Goal: Information Seeking & Learning: Learn about a topic

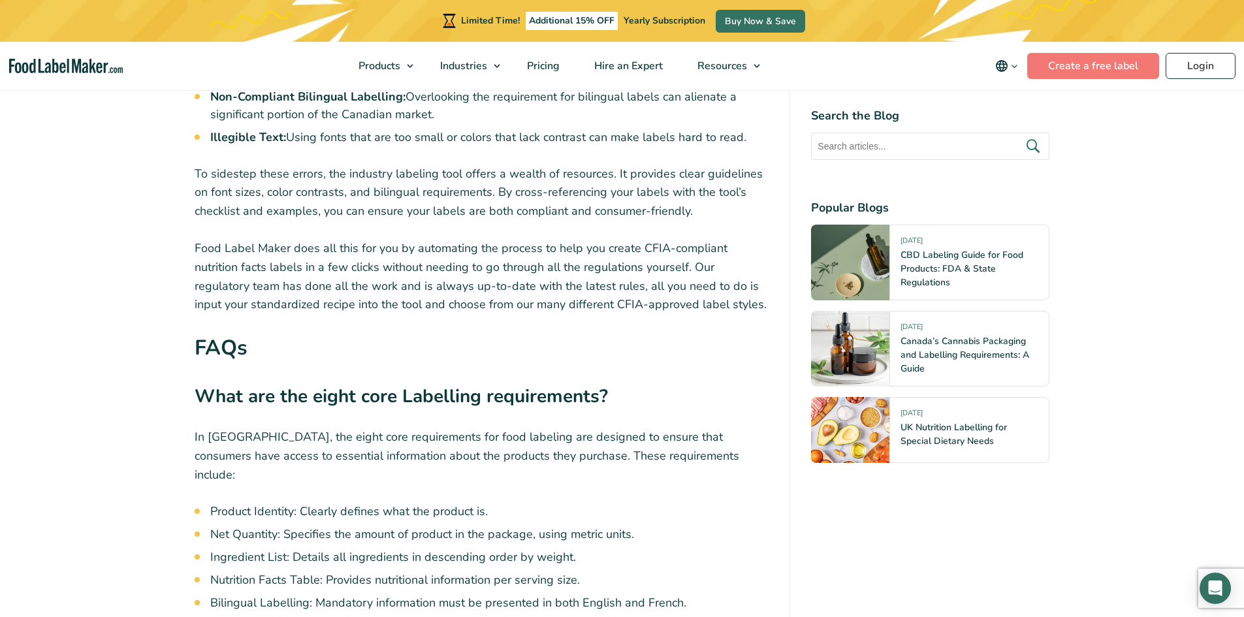
scroll to position [3047, 0]
click at [414, 617] on li "Allergen Labelling: Identifies any potential allergens present in the food." at bounding box center [489, 627] width 559 height 18
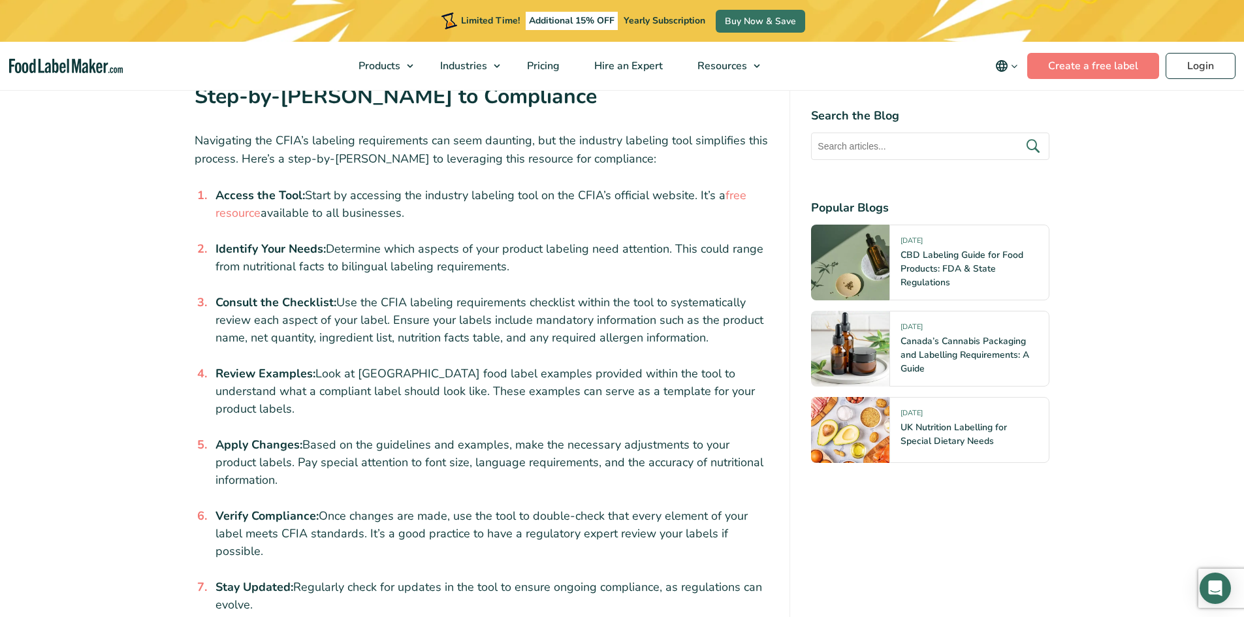
scroll to position [1806, 0]
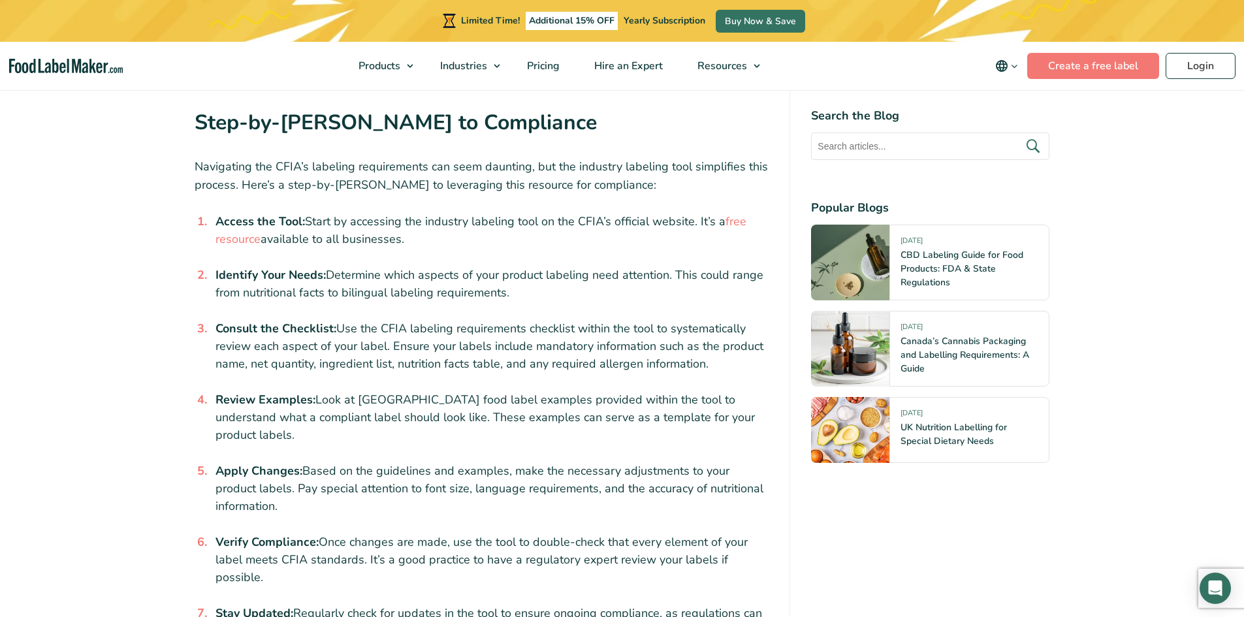
drag, startPoint x: 613, startPoint y: 295, endPoint x: 614, endPoint y: 274, distance: 20.9
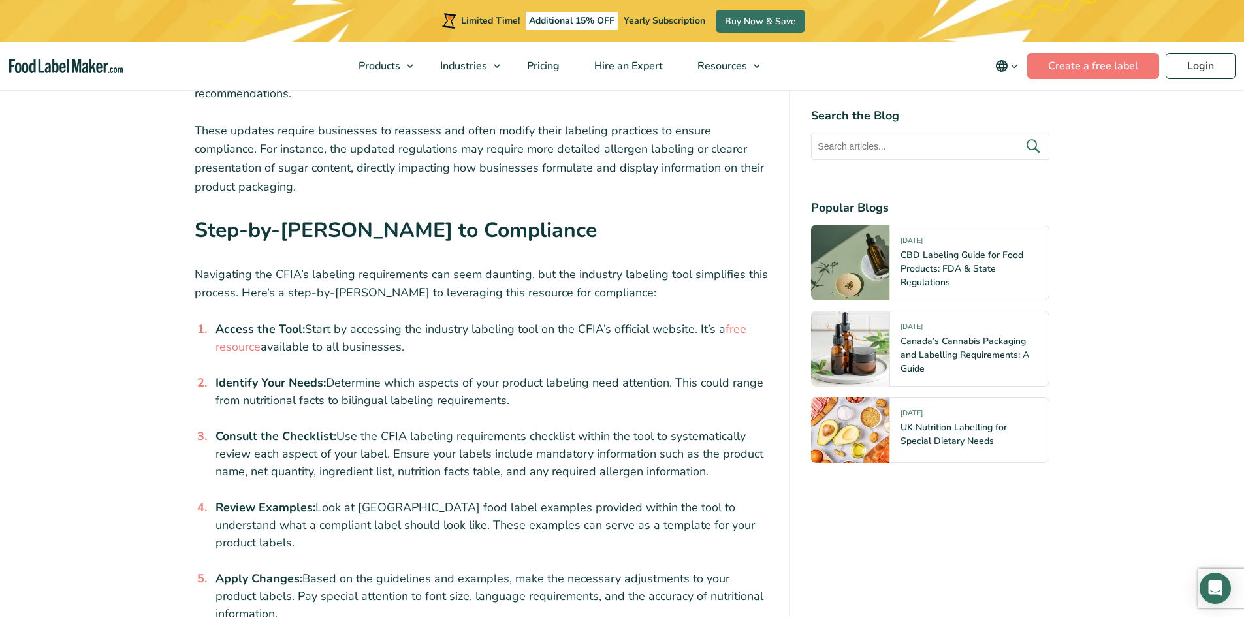
scroll to position [2471, 0]
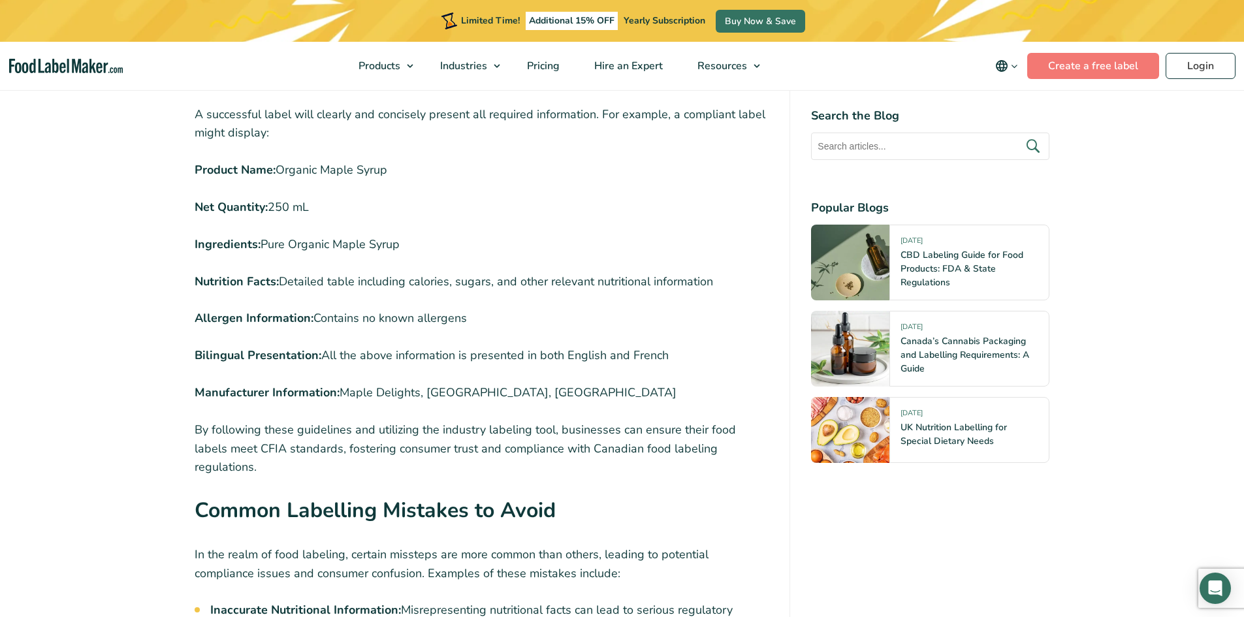
click at [1103, 248] on article "27 February, 2024 CFIA’s Industry Labelling Tool: Guide for Canada’s Food Label…" at bounding box center [622, 127] width 1244 height 4921
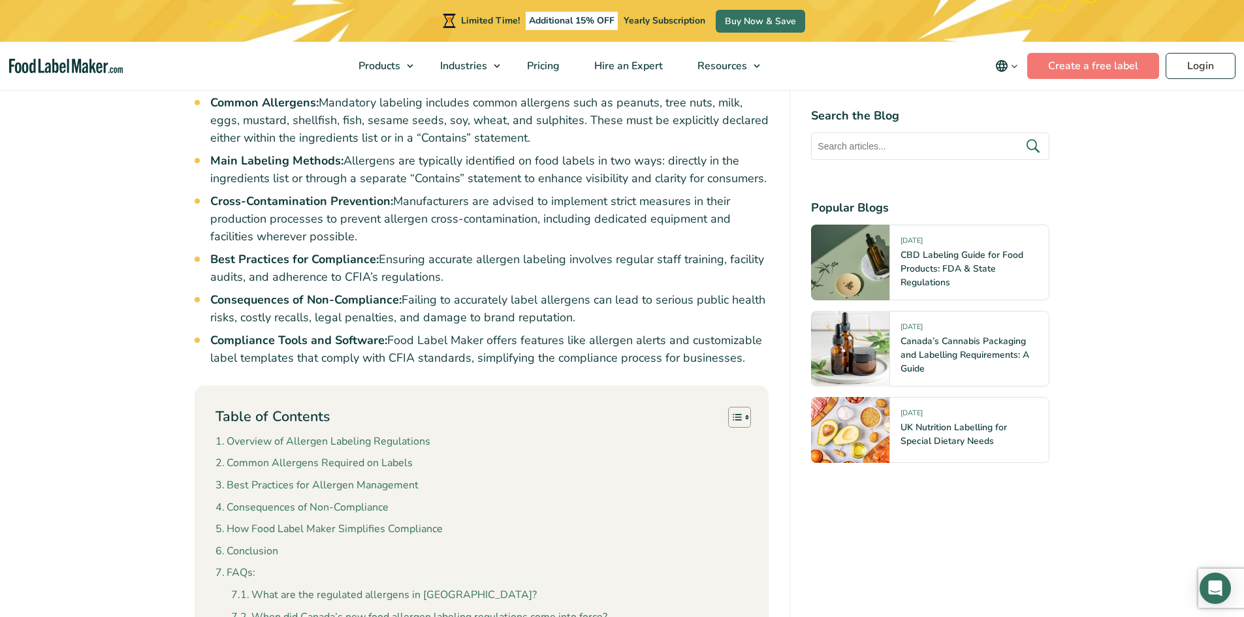
scroll to position [915, 0]
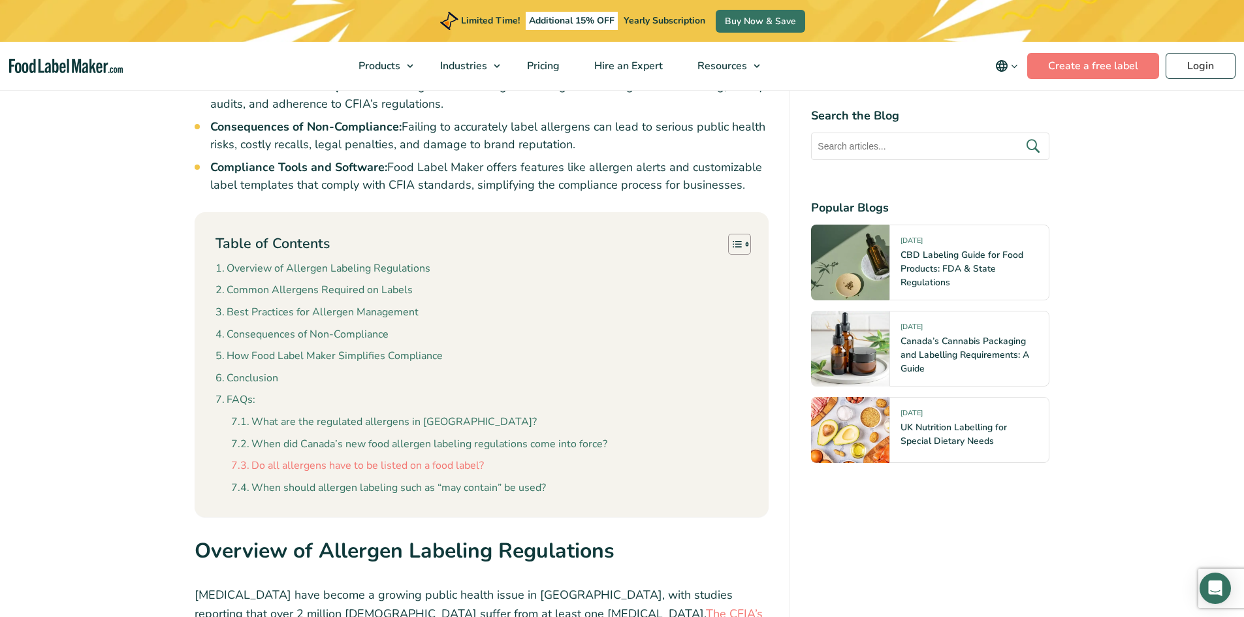
click at [408, 458] on link "Do all allergens have to be listed on a food label?" at bounding box center [357, 466] width 253 height 17
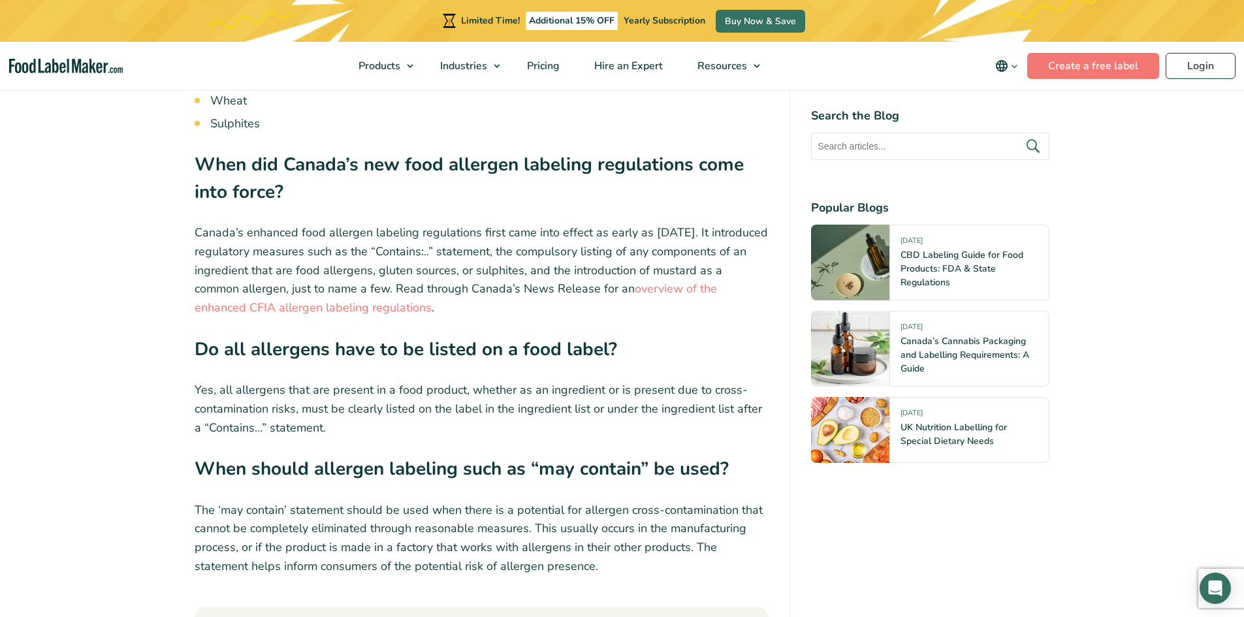
scroll to position [3859, 0]
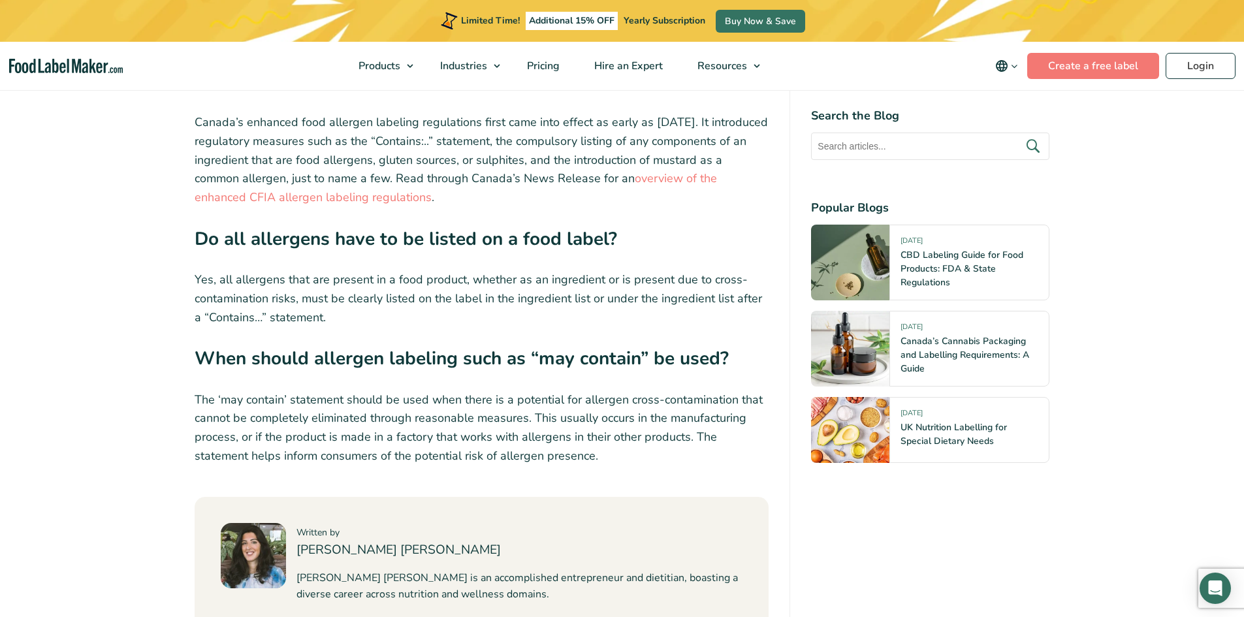
click at [298, 270] on p "Yes, all allergens that are present in a food product, whether as an ingredient…" at bounding box center [482, 298] width 575 height 56
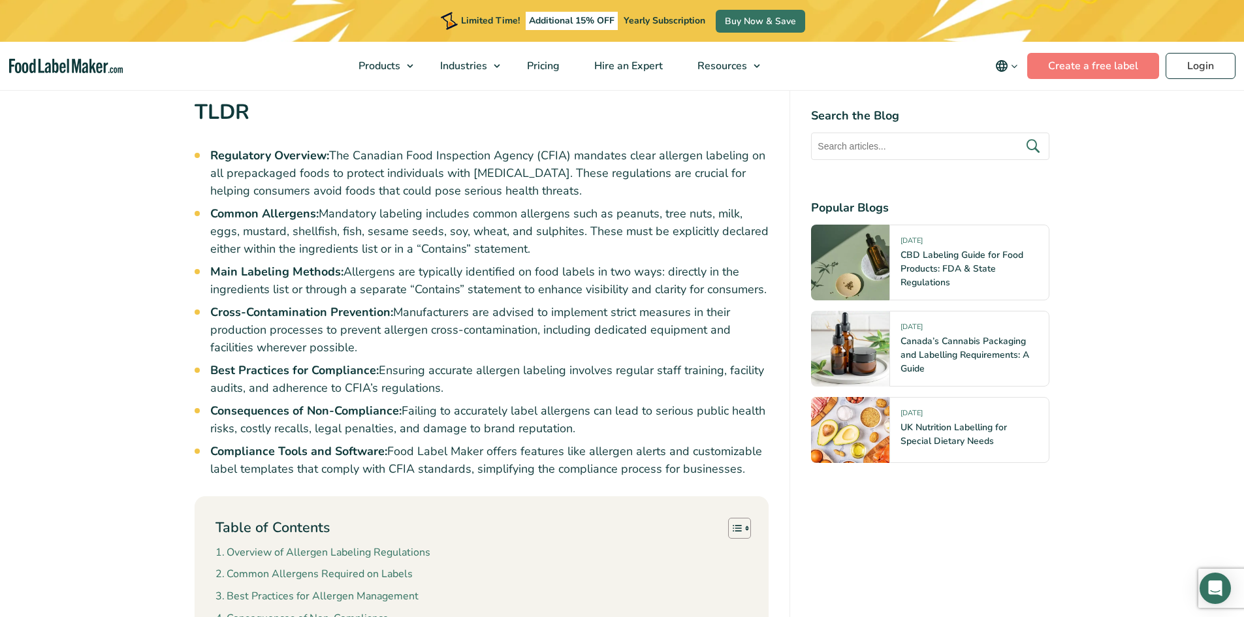
scroll to position [626, 0]
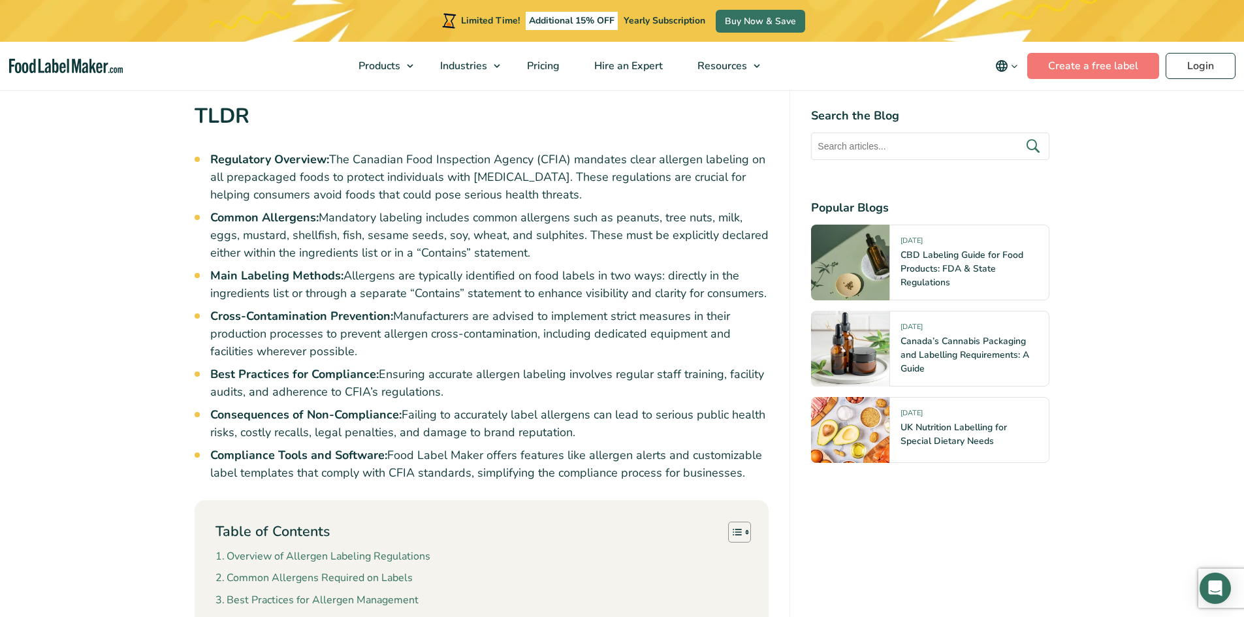
click at [297, 210] on strong "Common Allergens:" at bounding box center [264, 218] width 108 height 16
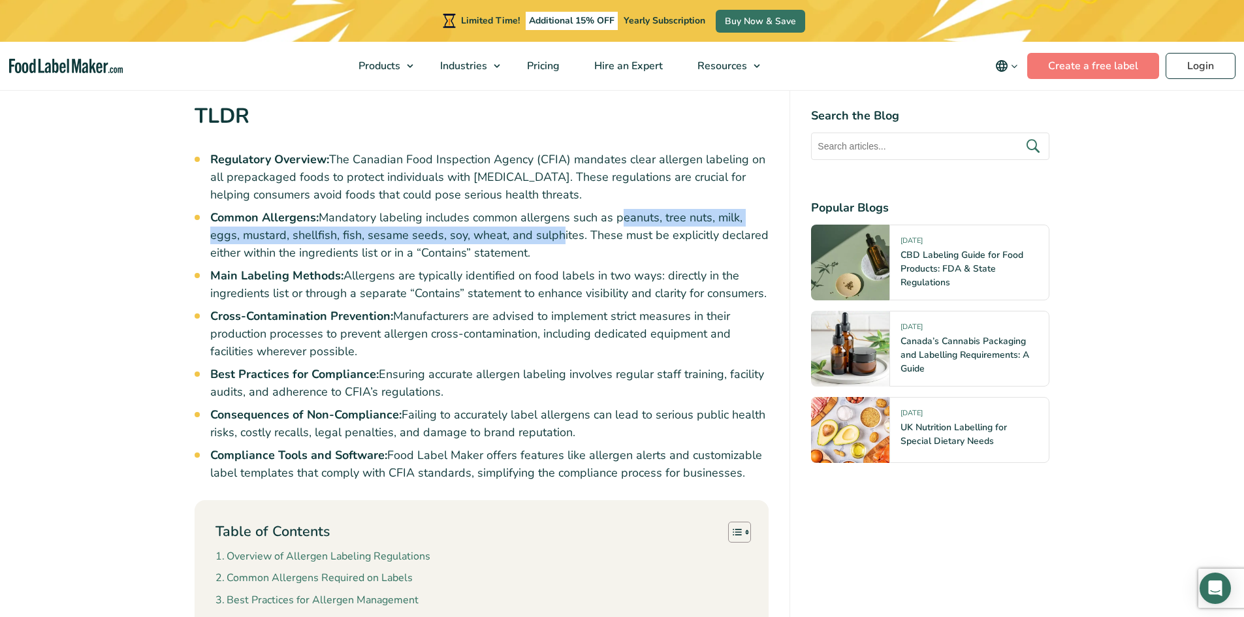
drag, startPoint x: 619, startPoint y: 195, endPoint x: 550, endPoint y: 222, distance: 74.2
click at [550, 222] on li "Common Allergens: Mandatory labeling includes common allergens such as peanuts,…" at bounding box center [489, 235] width 559 height 53
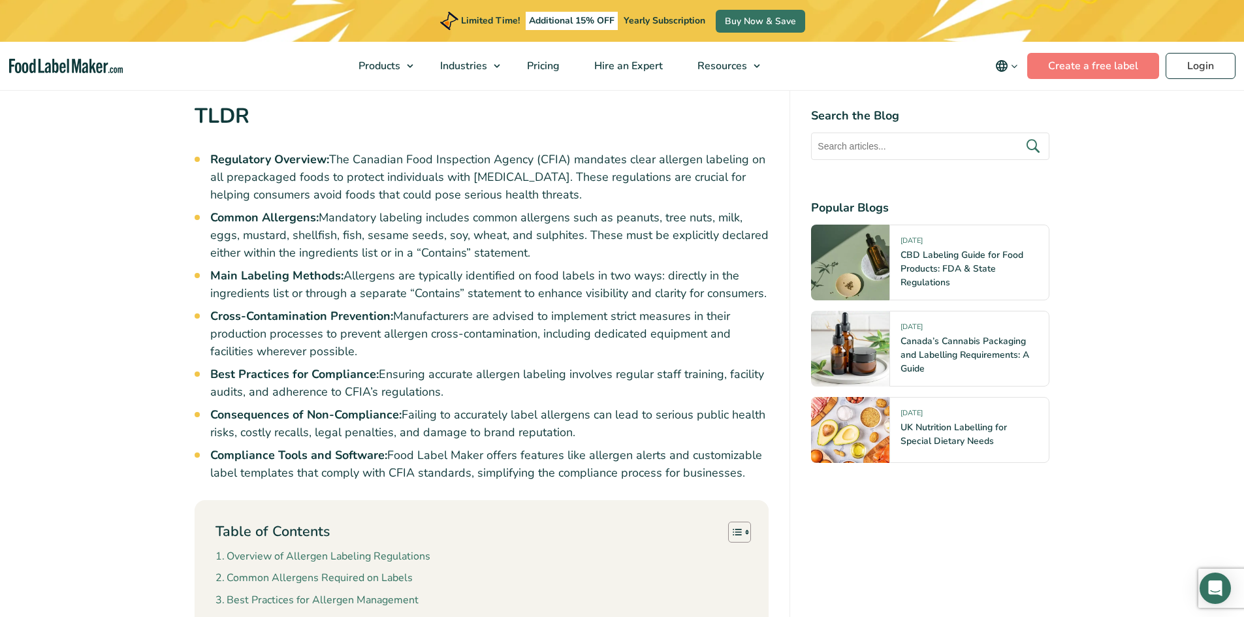
click at [559, 267] on li "Main Labeling Methods: Allergens are typically identified on food labels in two…" at bounding box center [489, 284] width 559 height 35
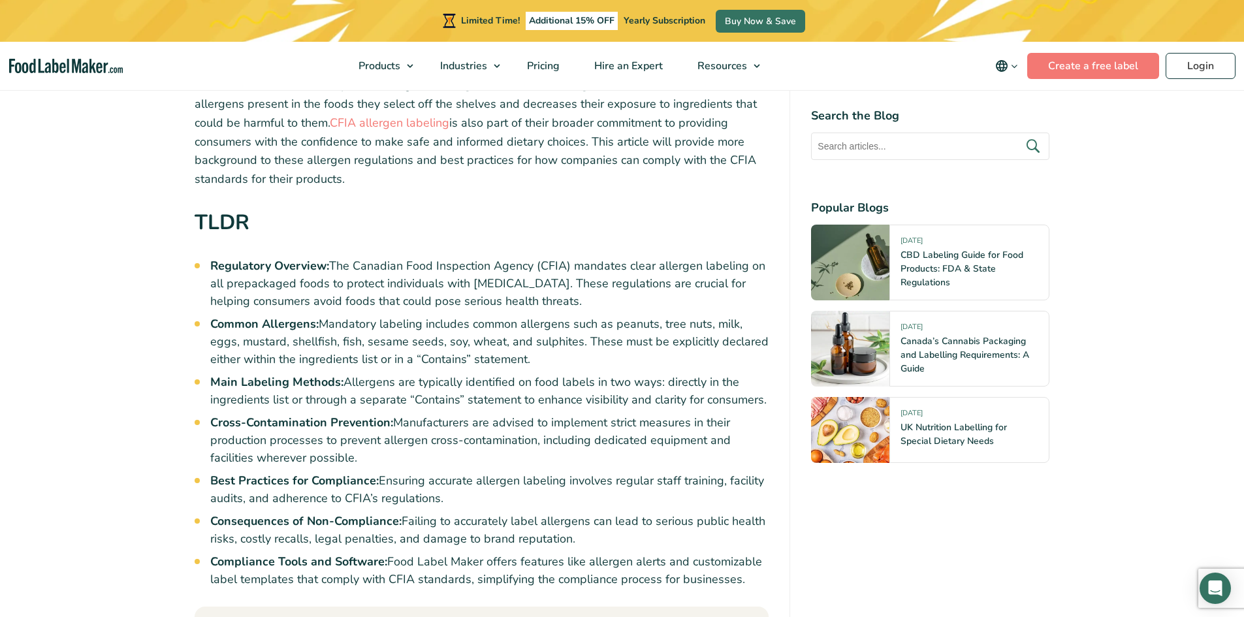
scroll to position [0, 0]
